Goal: Complete application form

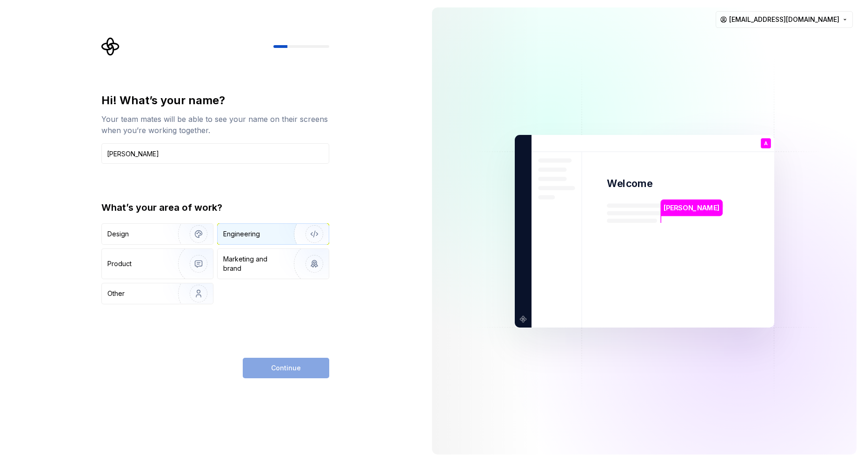
type input "[PERSON_NAME]"
drag, startPoint x: 266, startPoint y: 233, endPoint x: 273, endPoint y: 286, distance: 52.5
click at [265, 235] on div "Engineering" at bounding box center [260, 233] width 74 height 9
drag, startPoint x: 297, startPoint y: 367, endPoint x: 301, endPoint y: 363, distance: 5.6
click at [297, 366] on span "Continue" at bounding box center [286, 367] width 30 height 9
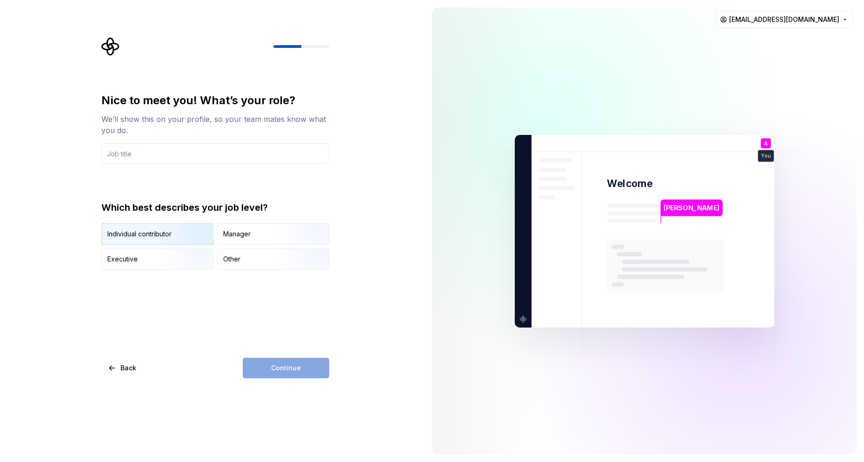
click at [155, 226] on div "Individual contributor" at bounding box center [157, 234] width 111 height 20
click at [175, 156] on input "text" at bounding box center [215, 153] width 228 height 20
click at [283, 363] on div "Continue" at bounding box center [286, 368] width 86 height 20
click at [192, 152] on input "text" at bounding box center [215, 153] width 228 height 20
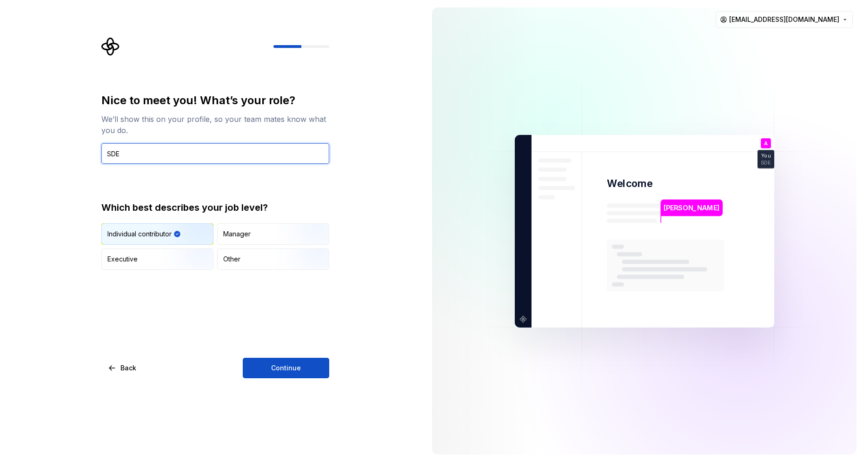
type input "SDE"
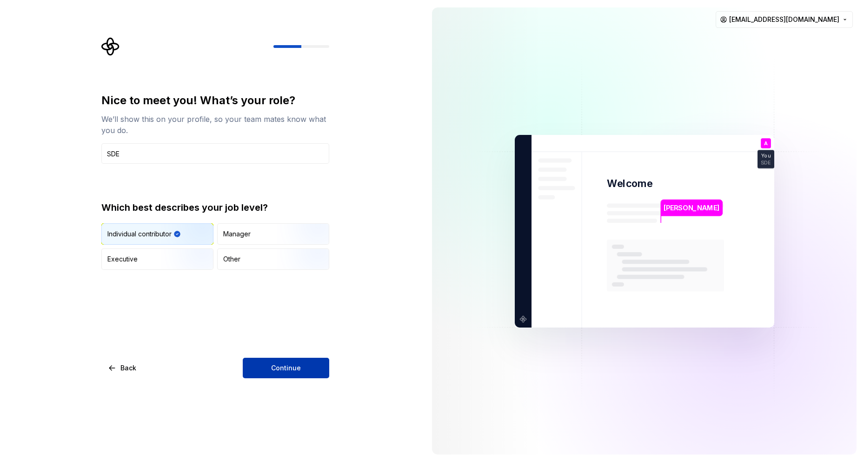
click at [297, 356] on div "Nice to meet you! What’s your role? We’ll show this on your profile, so your te…" at bounding box center [215, 235] width 228 height 285
drag, startPoint x: 298, startPoint y: 359, endPoint x: 304, endPoint y: 352, distance: 9.2
click at [298, 359] on button "Continue" at bounding box center [286, 368] width 86 height 20
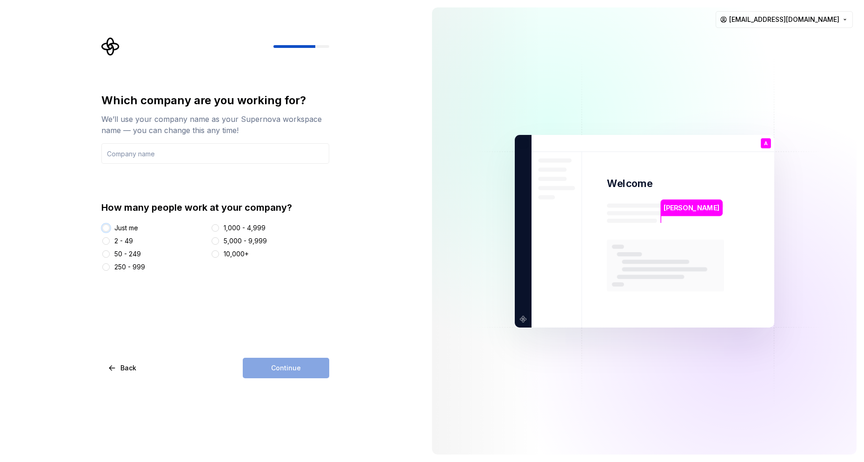
click at [107, 228] on button "Just me" at bounding box center [105, 227] width 7 height 7
click at [140, 157] on input "text" at bounding box center [215, 153] width 228 height 20
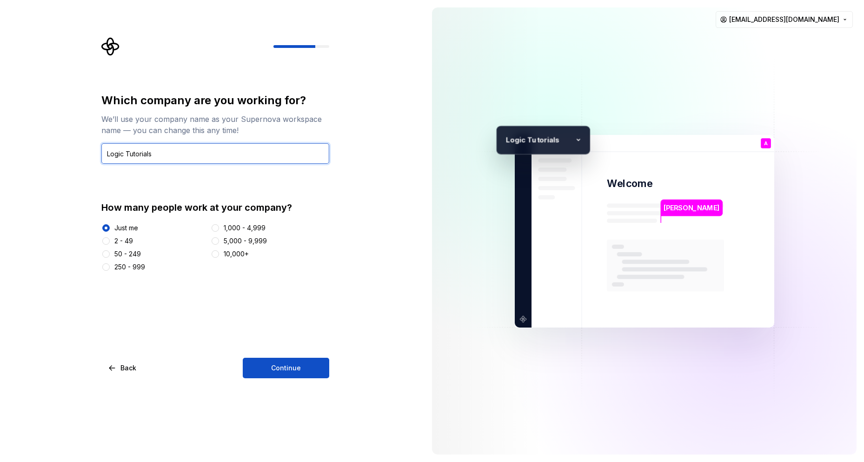
type input "Logic Tutorials"
